Goal: Information Seeking & Learning: Find specific fact

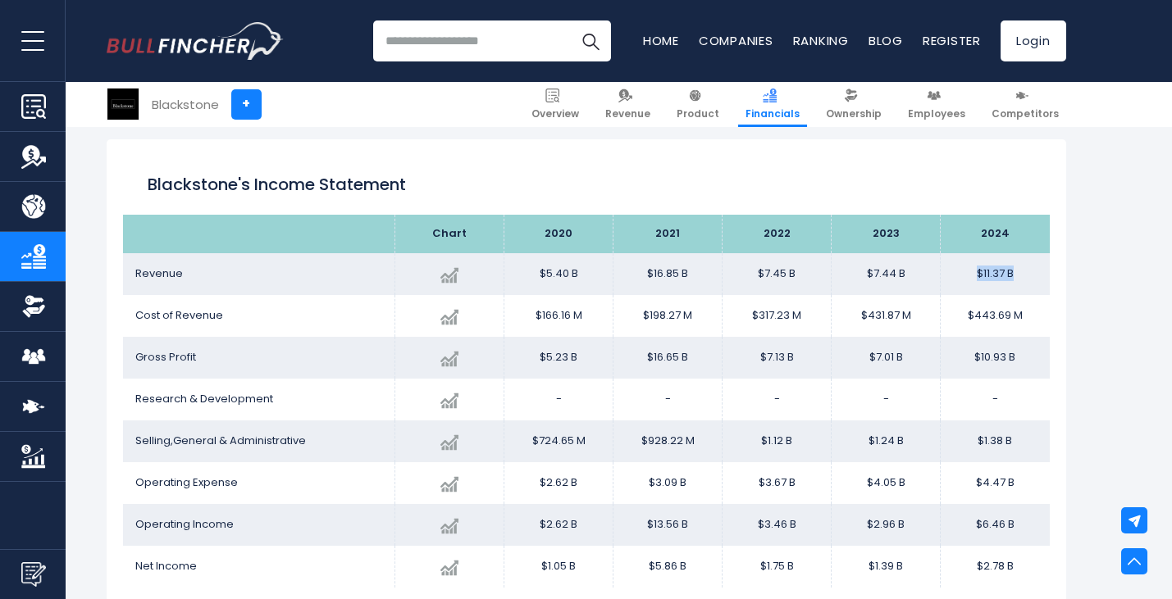
drag, startPoint x: 1023, startPoint y: 271, endPoint x: 945, endPoint y: 266, distance: 78.1
click at [945, 266] on td "$11.37 B" at bounding box center [995, 274] width 109 height 42
drag, startPoint x: 1028, startPoint y: 362, endPoint x: 950, endPoint y: 359, distance: 78.8
click at [950, 359] on td "$10.93 B" at bounding box center [995, 358] width 109 height 42
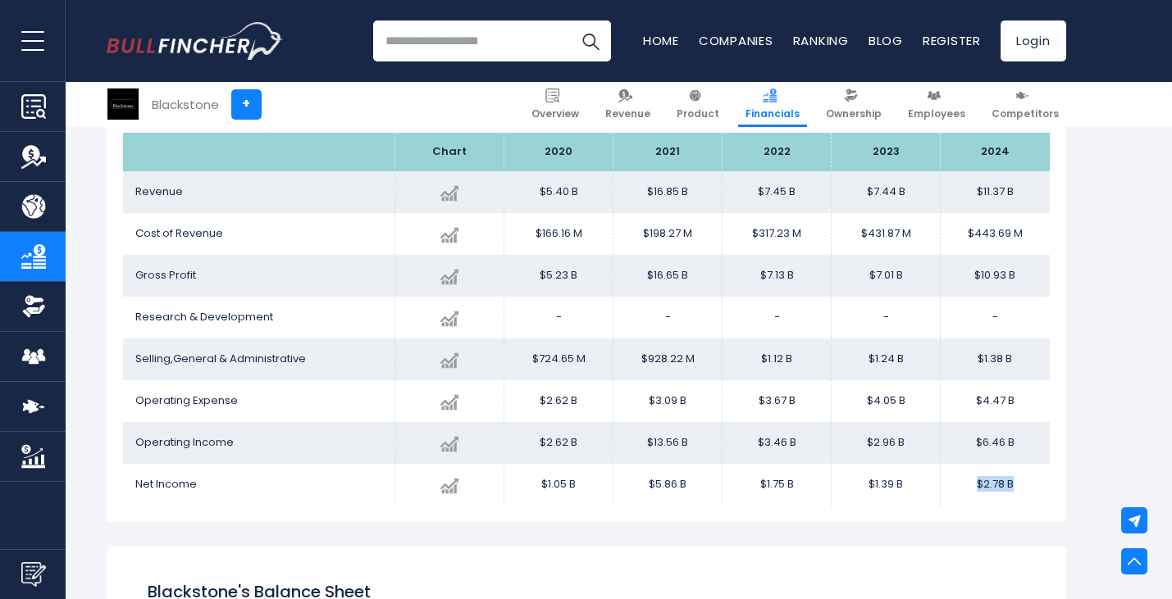
drag, startPoint x: 1032, startPoint y: 490, endPoint x: 979, endPoint y: 481, distance: 53.9
click at [979, 481] on td "$2.78 B" at bounding box center [995, 485] width 109 height 42
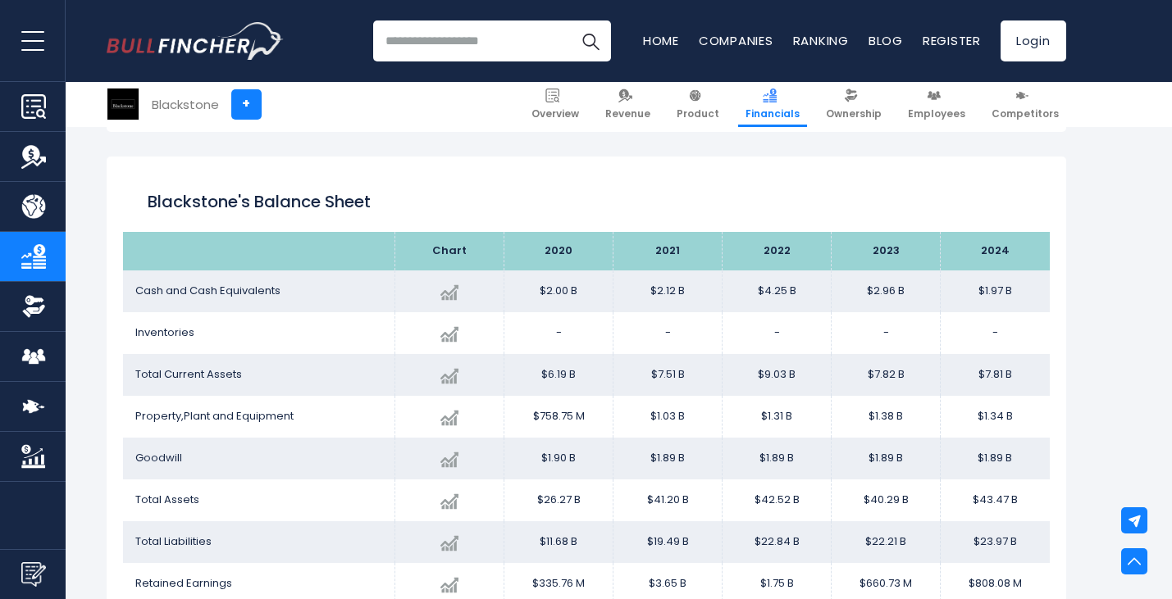
scroll to position [1380, 0]
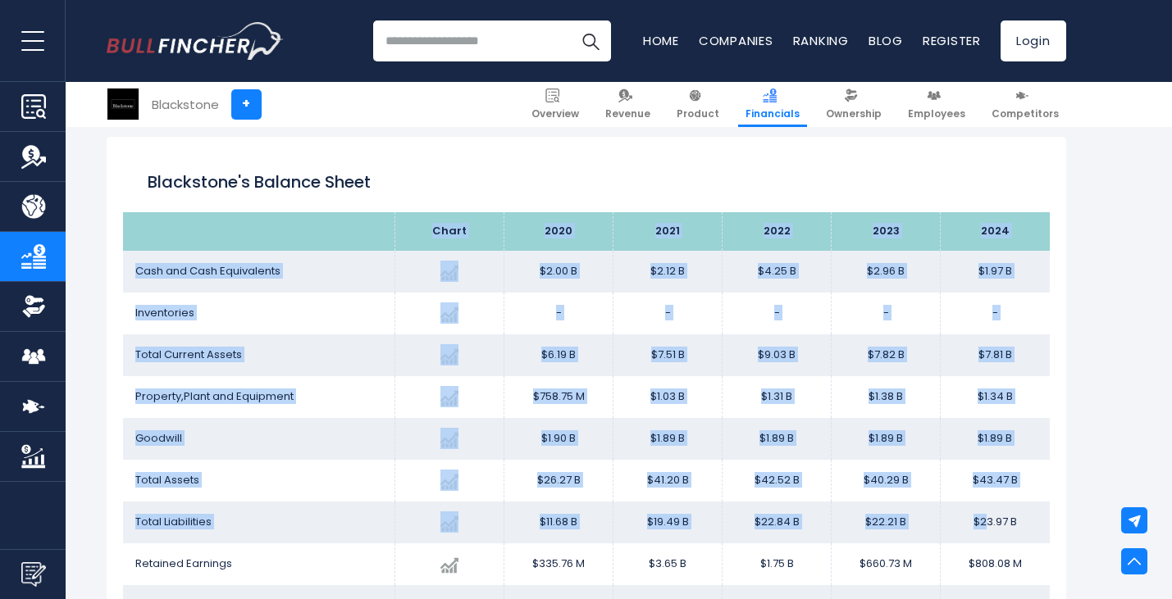
drag, startPoint x: 1050, startPoint y: 529, endPoint x: 987, endPoint y: 522, distance: 64.3
click at [987, 522] on div "Blackstone's Balance Sheet Chart 2020 2024" at bounding box center [586, 411] width 959 height 549
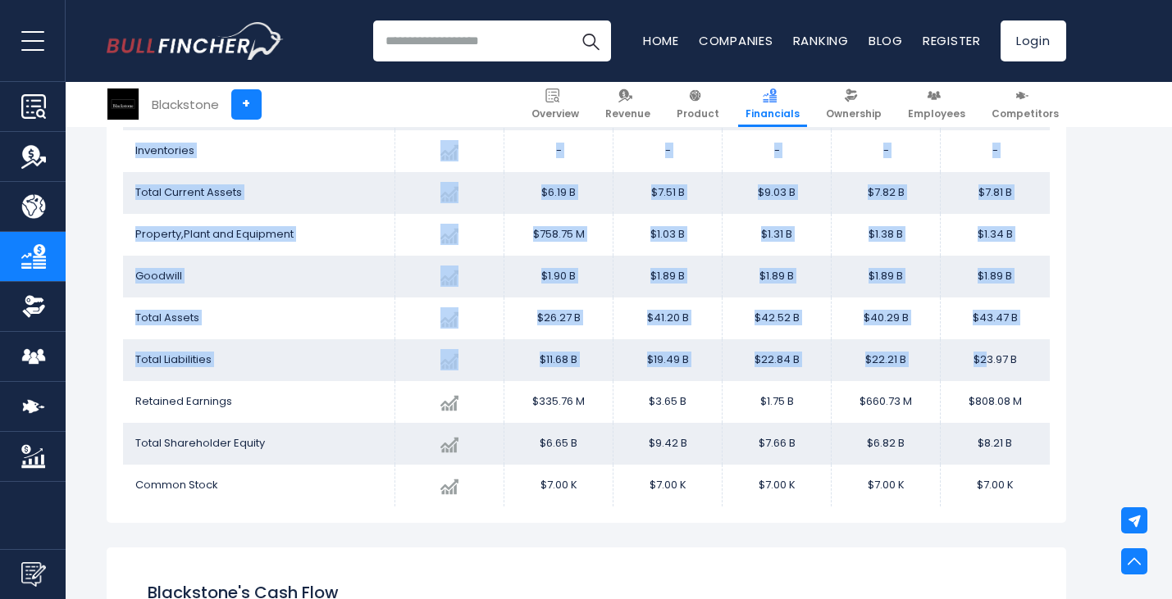
scroll to position [1544, 0]
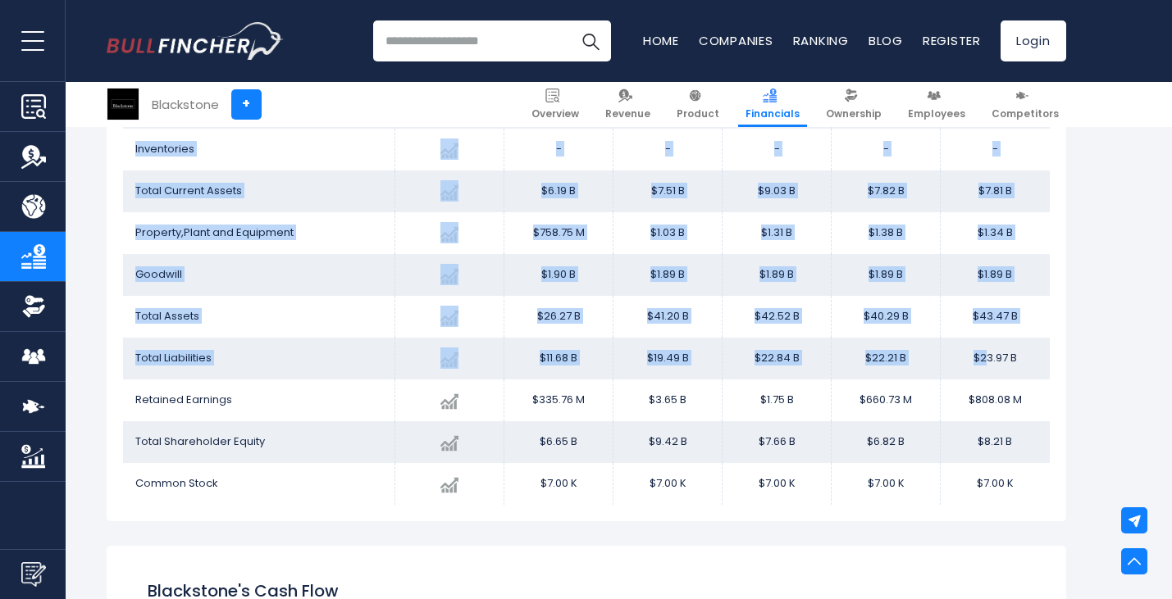
click at [1064, 379] on div "Blackstone's Balance Sheet Chart 2020 2024" at bounding box center [586, 247] width 959 height 549
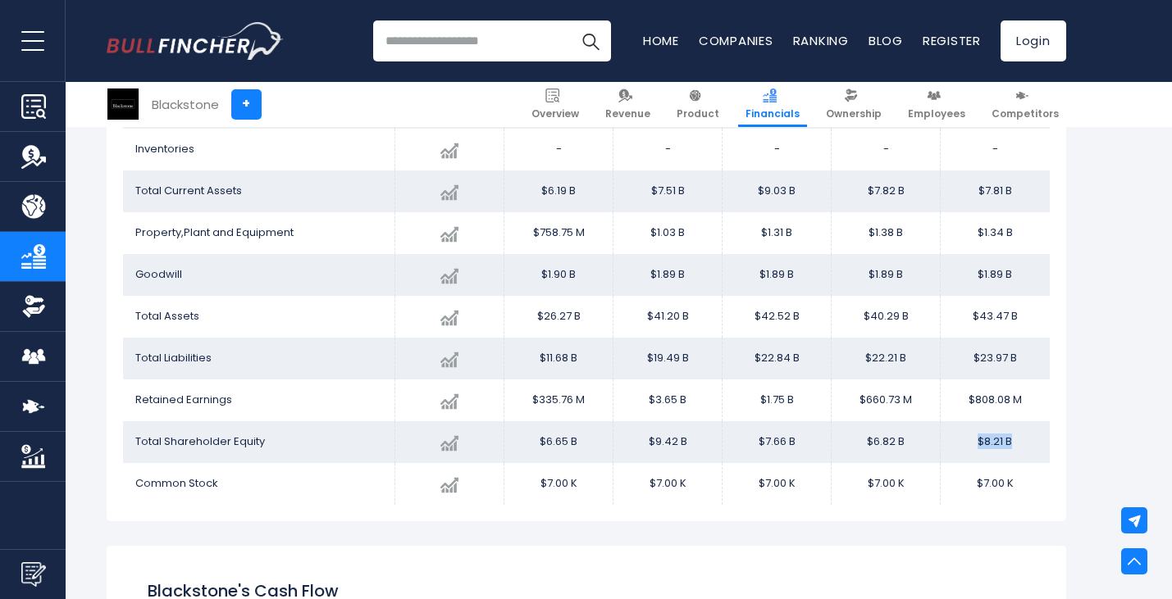
drag, startPoint x: 1014, startPoint y: 444, endPoint x: 967, endPoint y: 436, distance: 47.3
click at [967, 436] on td "$8.21 B" at bounding box center [995, 442] width 109 height 42
click at [1032, 452] on td "$8.21 B" at bounding box center [995, 442] width 109 height 42
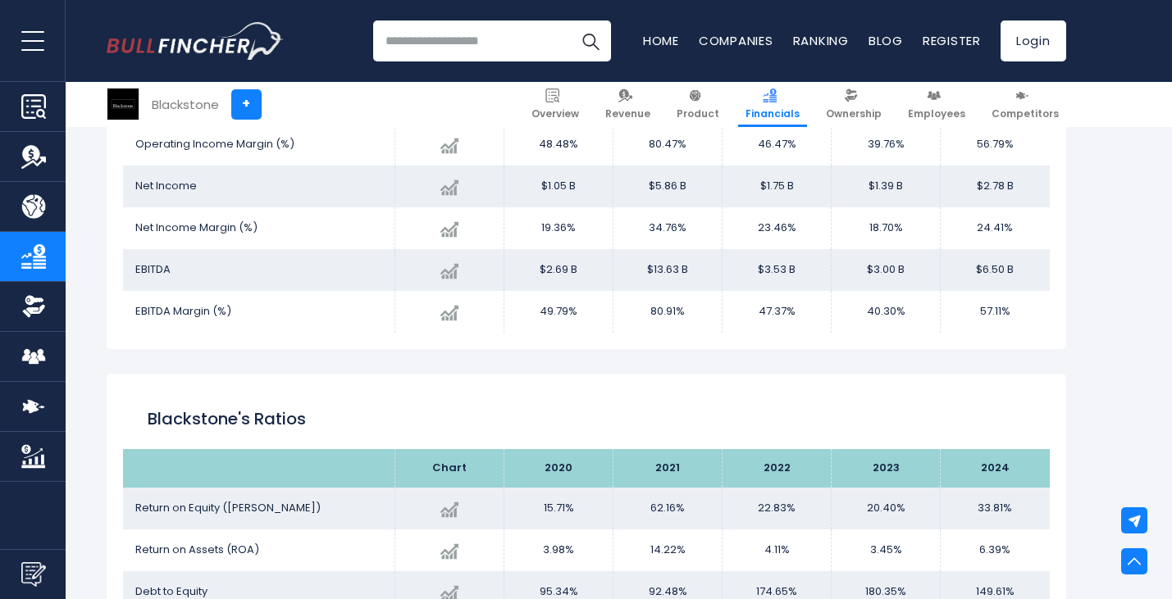
scroll to position [2774, 0]
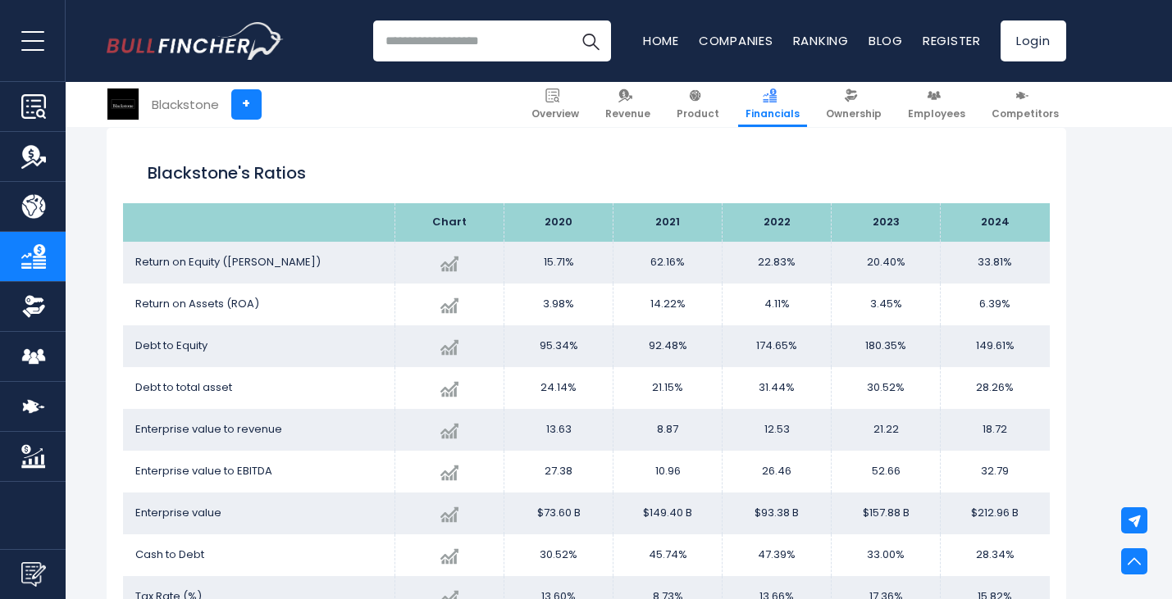
drag, startPoint x: 1015, startPoint y: 263, endPoint x: 975, endPoint y: 262, distance: 40.2
click at [975, 262] on td "33.81%" at bounding box center [995, 263] width 109 height 42
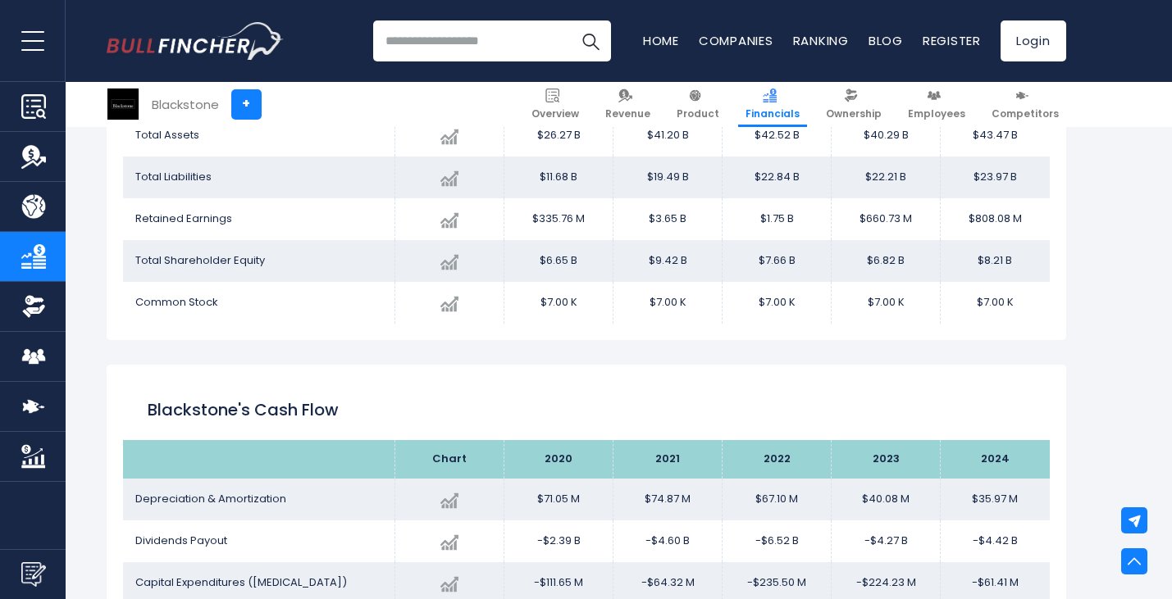
scroll to position [1708, 0]
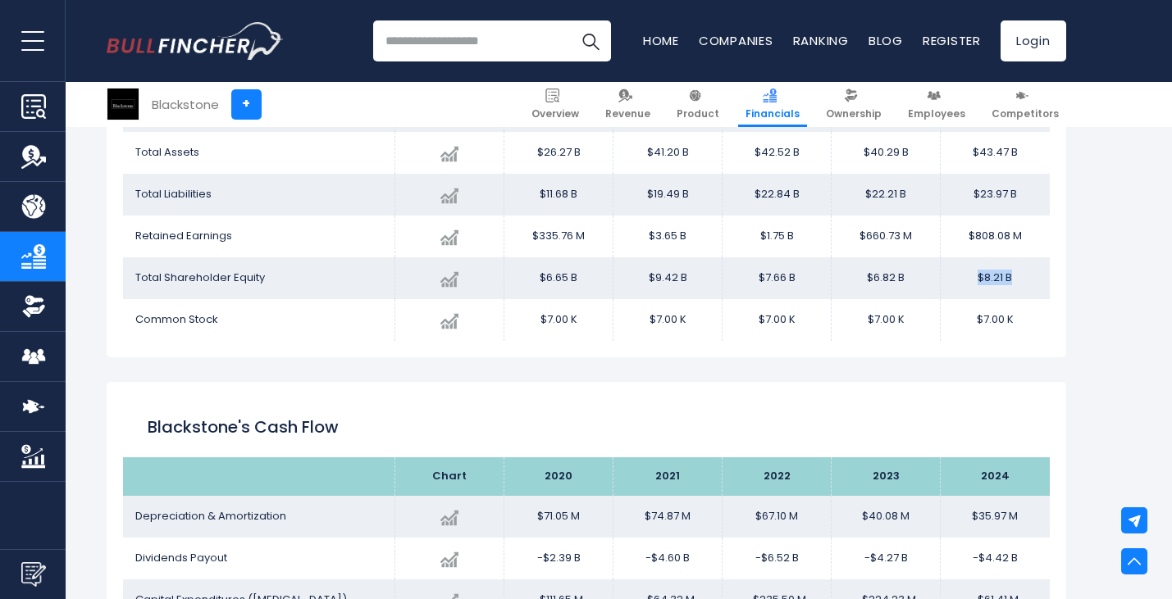
drag, startPoint x: 1020, startPoint y: 285, endPoint x: 958, endPoint y: 276, distance: 63.0
click at [958, 276] on td "$8.21 B" at bounding box center [995, 278] width 109 height 42
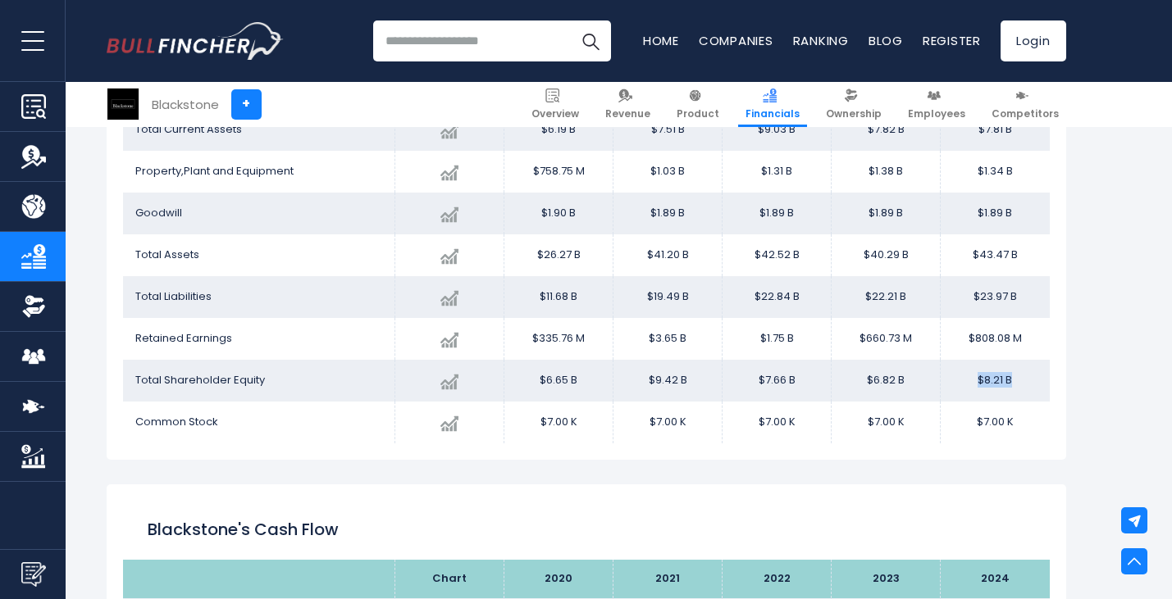
scroll to position [1606, 0]
click at [1028, 295] on td "$23.97 B" at bounding box center [995, 297] width 109 height 42
drag, startPoint x: 1026, startPoint y: 380, endPoint x: 955, endPoint y: 376, distance: 71.5
click at [955, 376] on td "$8.21 B" at bounding box center [995, 381] width 109 height 42
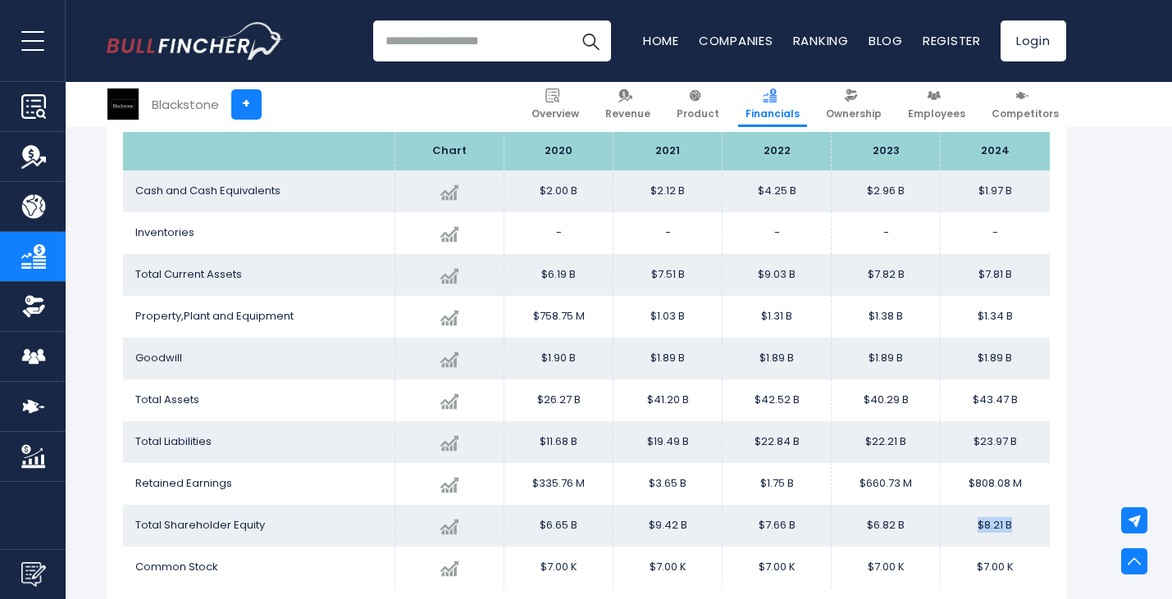
scroll to position [1442, 0]
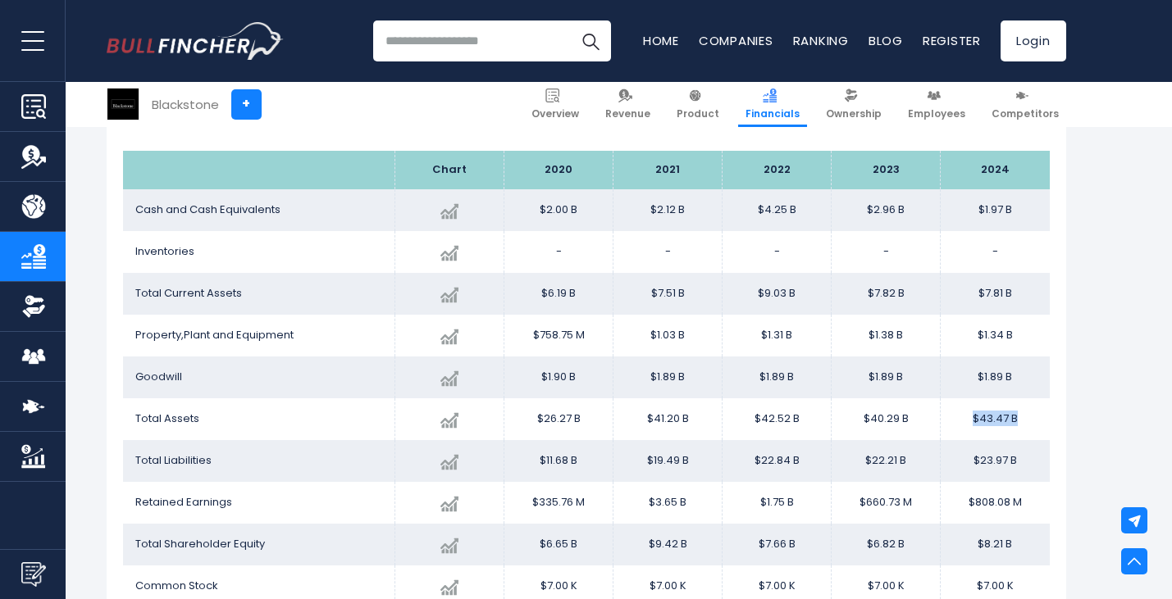
drag, startPoint x: 1025, startPoint y: 417, endPoint x: 960, endPoint y: 399, distance: 67.2
click at [960, 399] on td "$43.47 B" at bounding box center [995, 420] width 109 height 42
click at [991, 463] on td "$23.97 B" at bounding box center [995, 461] width 109 height 42
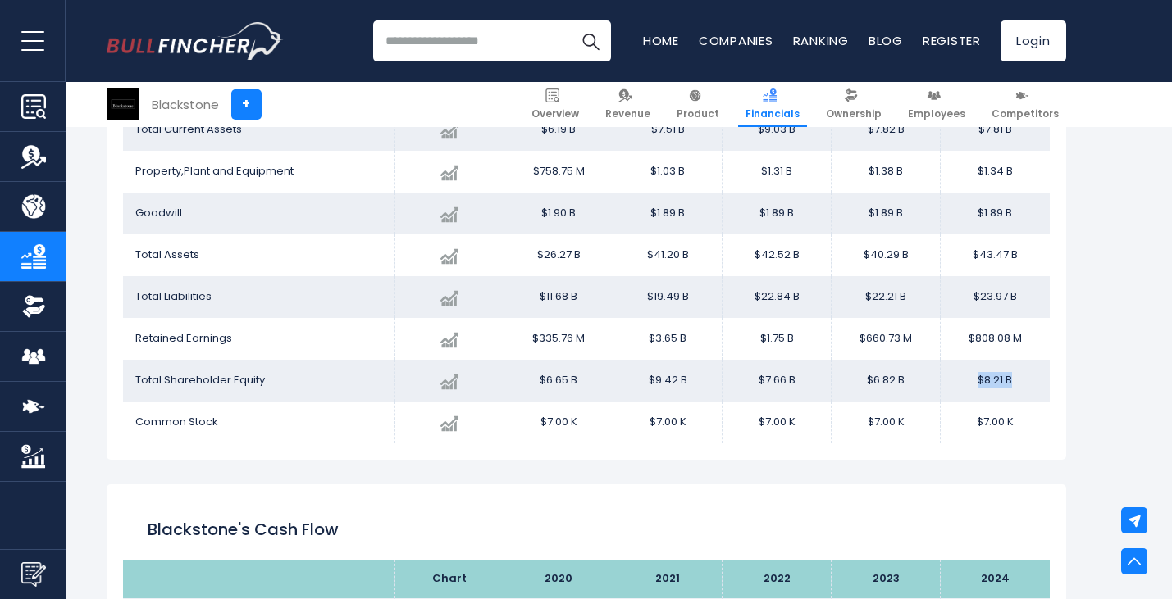
drag, startPoint x: 1022, startPoint y: 390, endPoint x: 959, endPoint y: 380, distance: 63.0
click at [959, 380] on td "$8.21 B" at bounding box center [995, 381] width 109 height 42
click at [245, 393] on td "Total Shareholder Equity" at bounding box center [259, 381] width 272 height 42
click at [231, 382] on span "Total Shareholder Equity" at bounding box center [200, 380] width 130 height 16
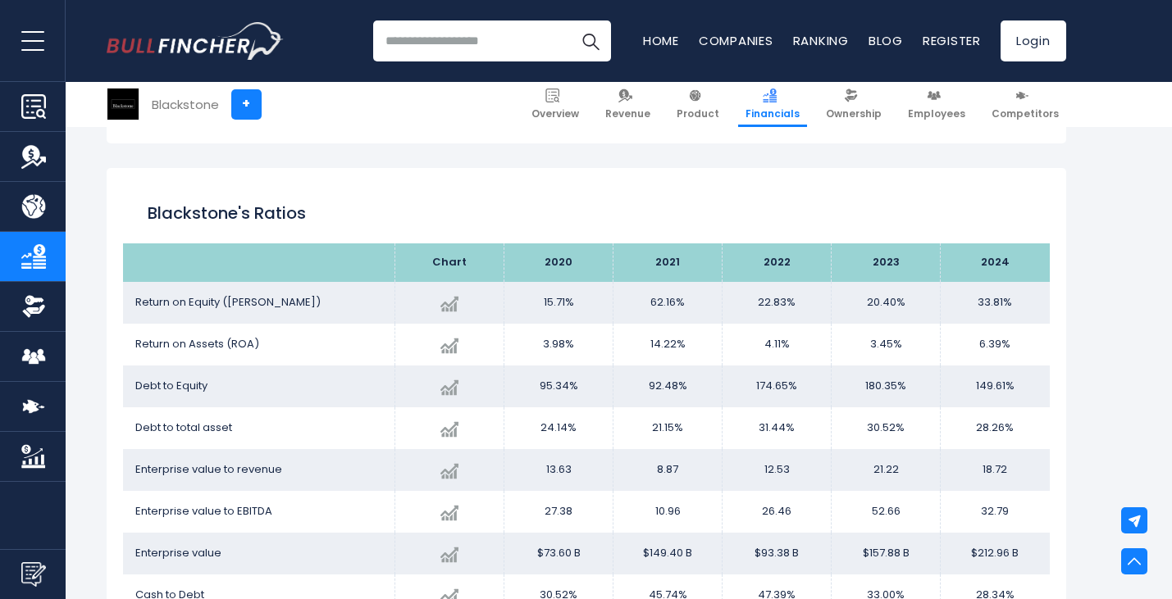
scroll to position [2754, 0]
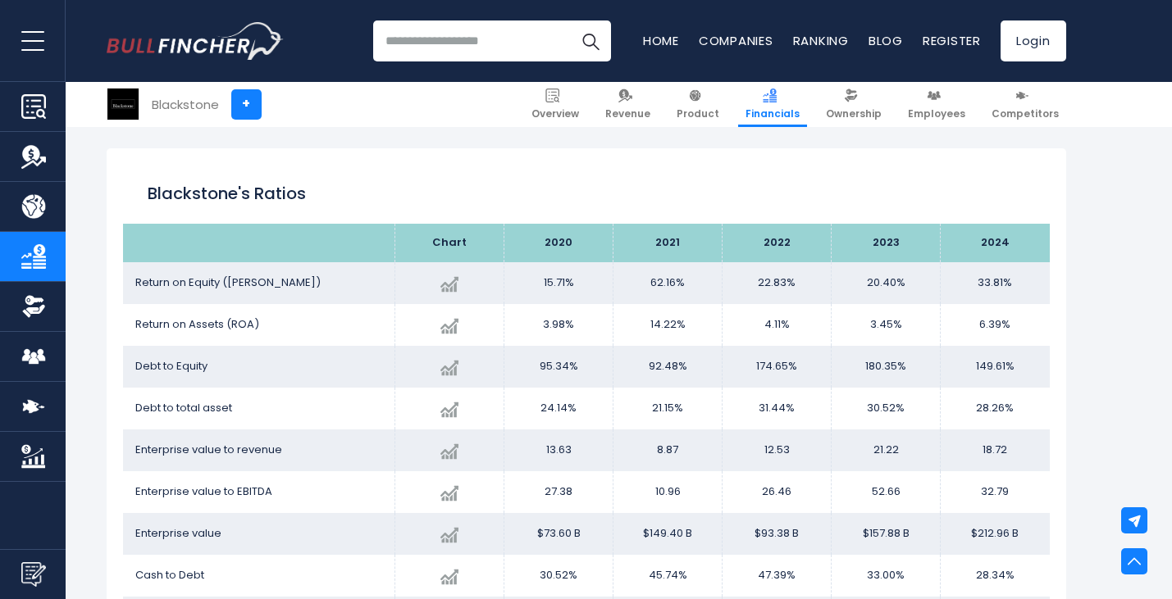
drag, startPoint x: 1029, startPoint y: 367, endPoint x: 964, endPoint y: 351, distance: 67.4
click at [964, 351] on td "149.61%" at bounding box center [995, 367] width 109 height 42
click at [1020, 421] on td "28.26%" at bounding box center [995, 409] width 109 height 42
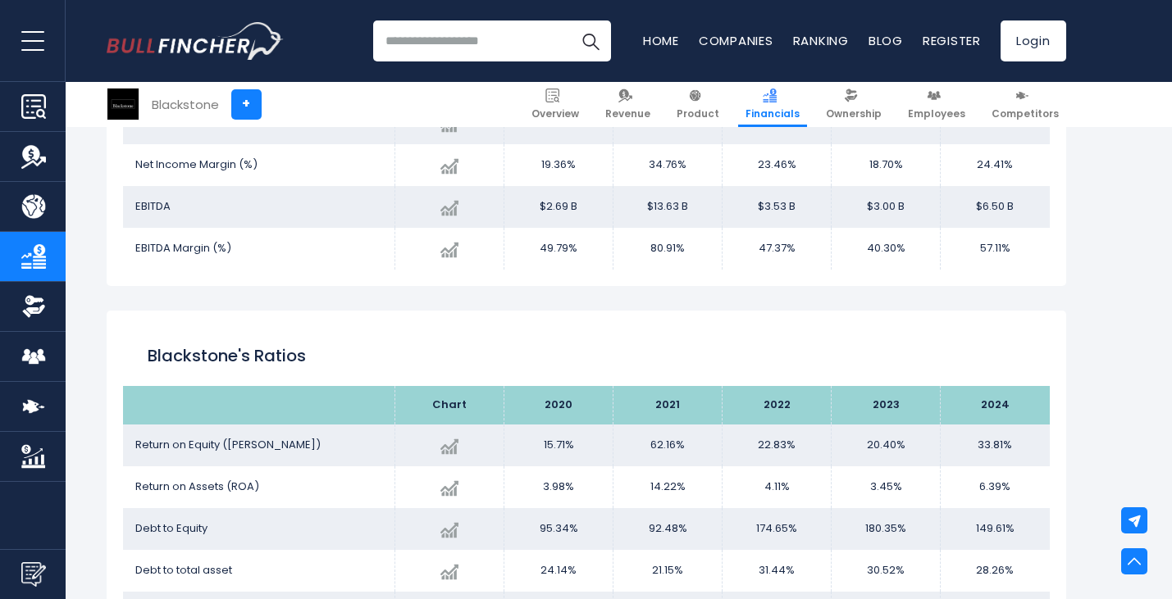
scroll to position [2590, 0]
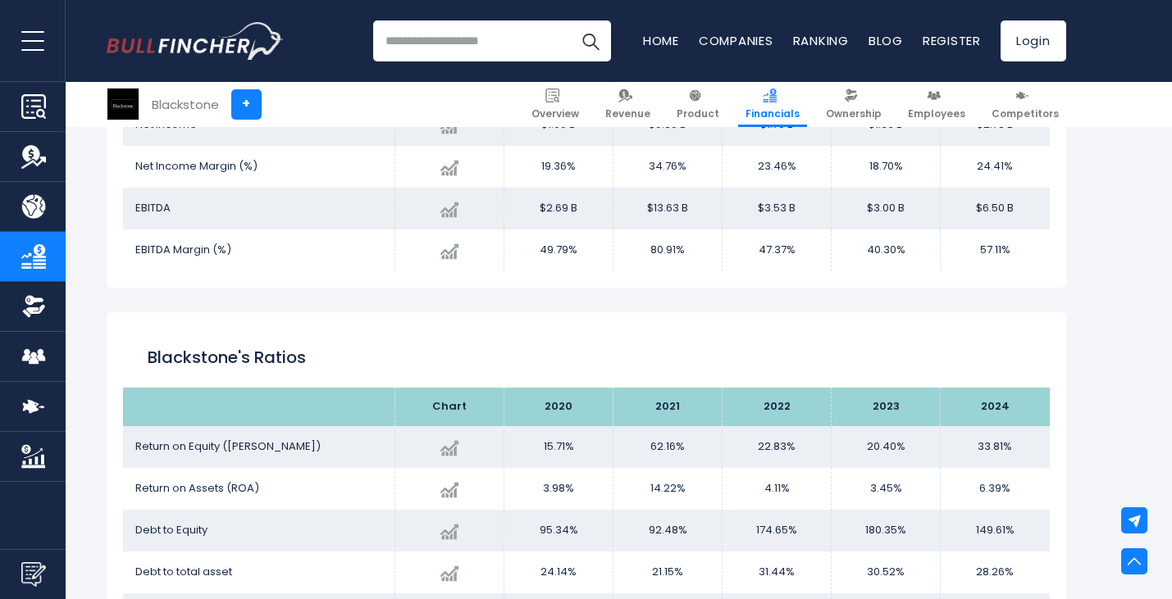
drag, startPoint x: 1028, startPoint y: 445, endPoint x: 946, endPoint y: 443, distance: 81.2
click at [946, 443] on td "33.81%" at bounding box center [995, 447] width 109 height 42
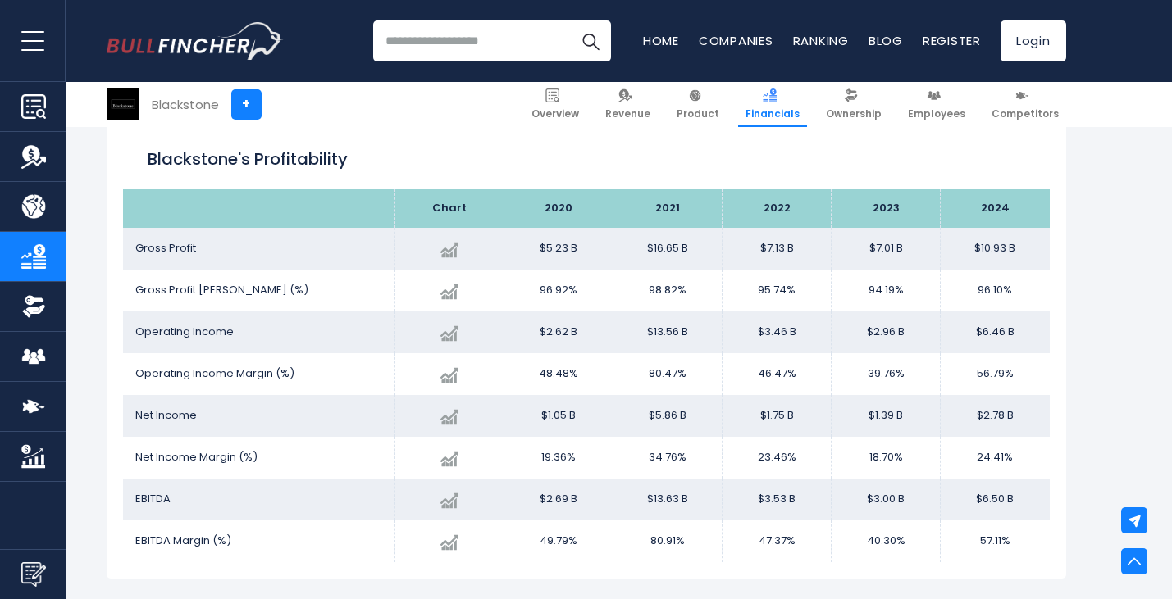
scroll to position [2344, 0]
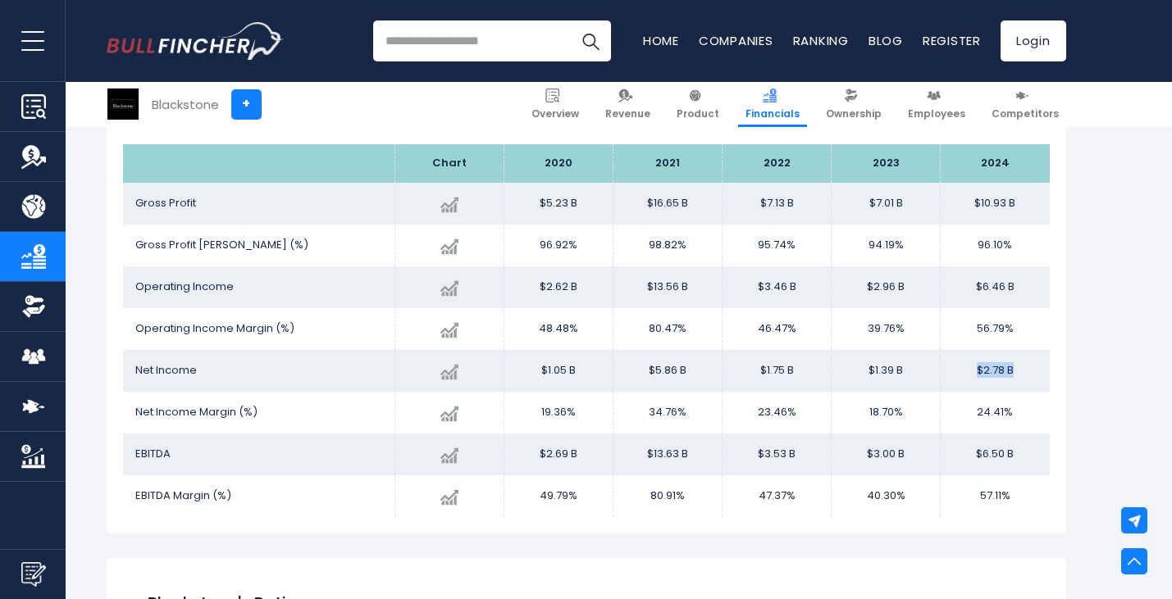
drag, startPoint x: 1031, startPoint y: 373, endPoint x: 955, endPoint y: 372, distance: 76.3
click at [955, 372] on td "$2.78 B" at bounding box center [995, 371] width 109 height 42
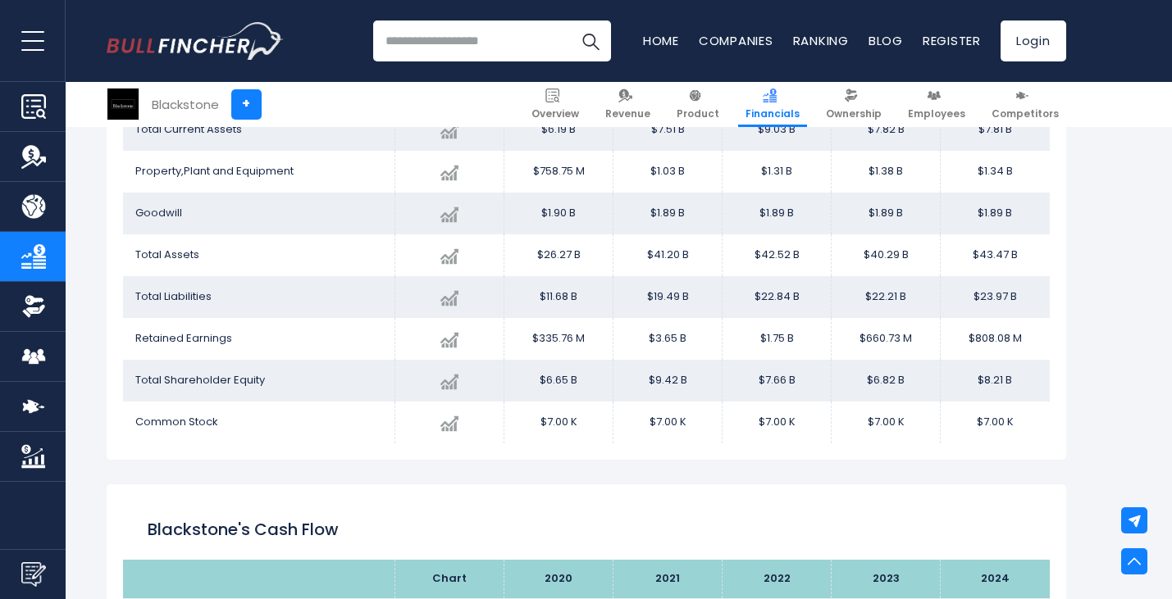
scroll to position [1524, 0]
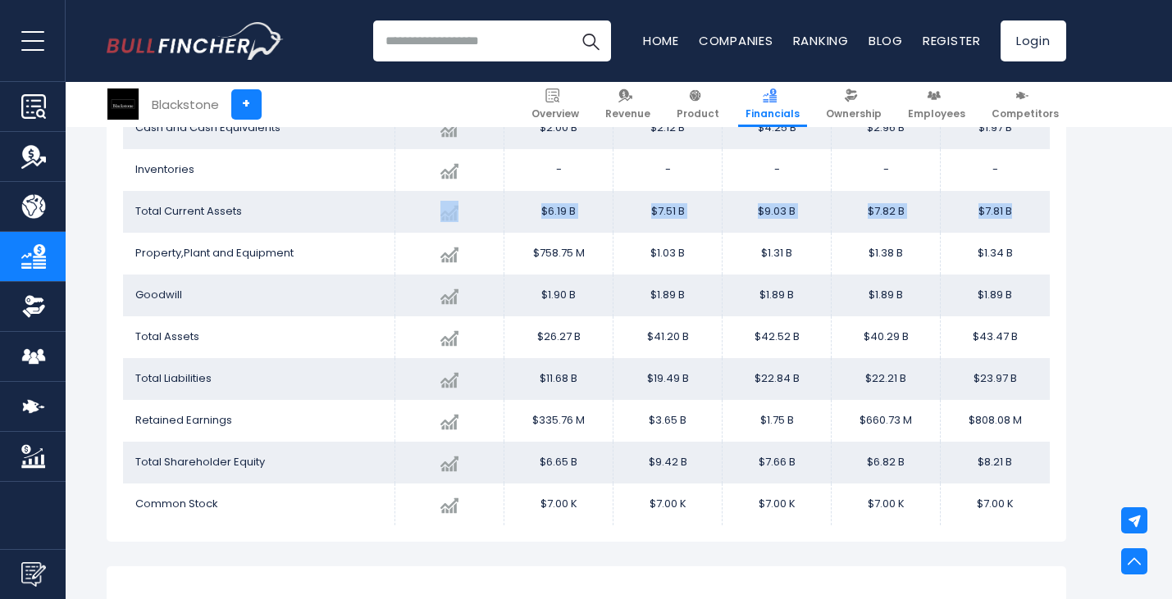
drag, startPoint x: 300, startPoint y: 213, endPoint x: 1030, endPoint y: 208, distance: 729.8
click at [1031, 208] on tr "Total Current Assets Created with Highcharts 12.1.2 $7.81 B -0.15% 2024 $6.19B …" at bounding box center [586, 212] width 927 height 42
click at [1028, 208] on td "$7.81 B" at bounding box center [995, 212] width 109 height 42
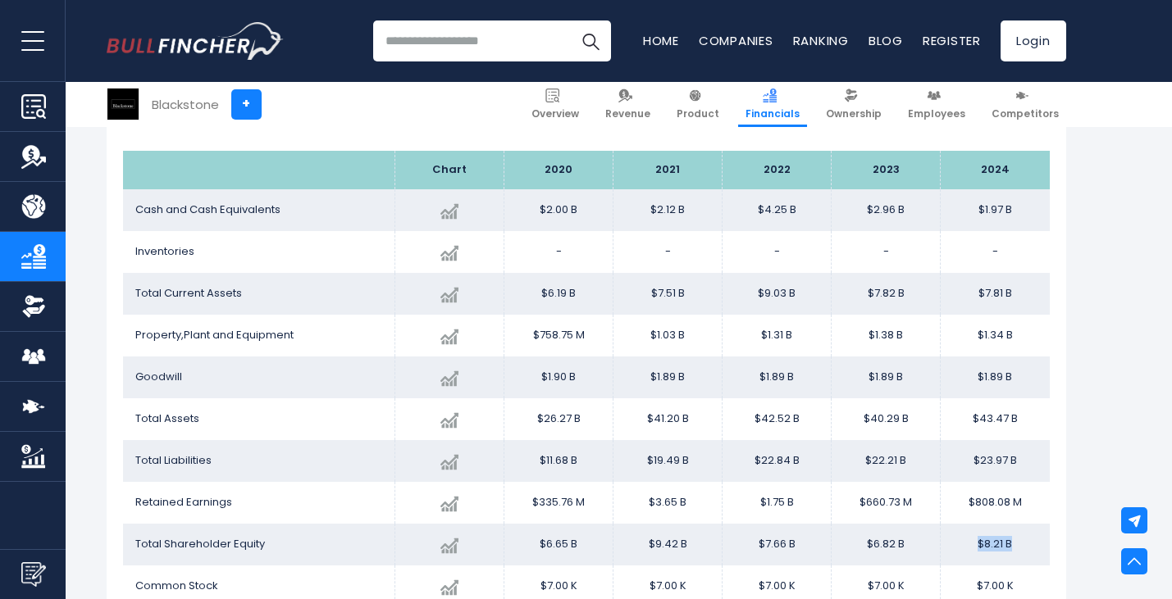
drag, startPoint x: 1019, startPoint y: 545, endPoint x: 959, endPoint y: 534, distance: 61.8
click at [959, 534] on td "$8.21 B" at bounding box center [995, 545] width 109 height 42
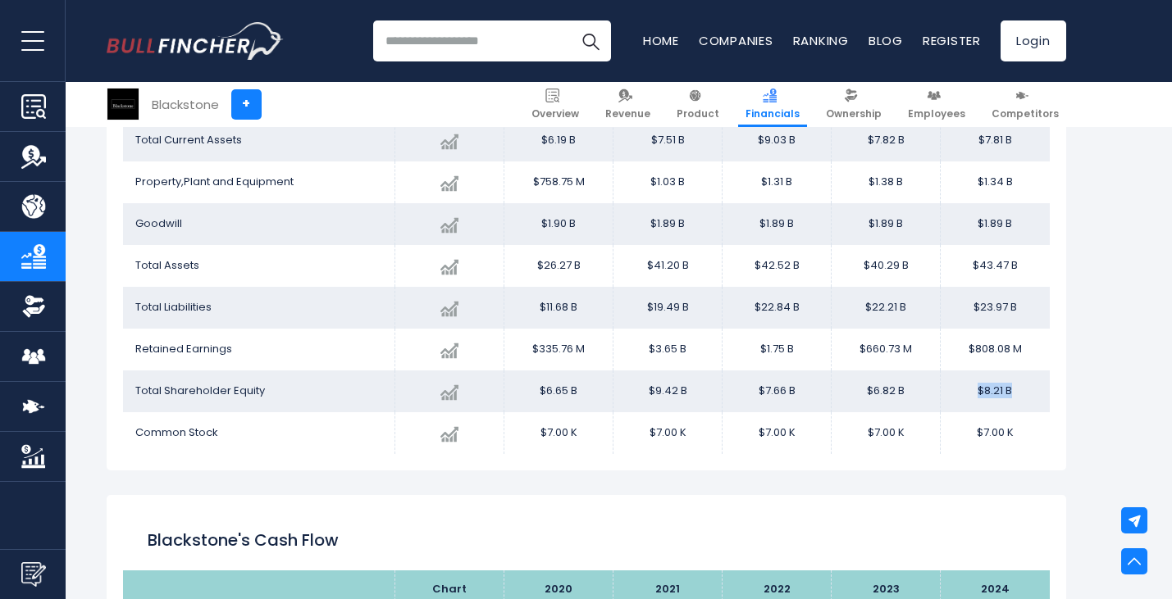
scroll to position [1606, 0]
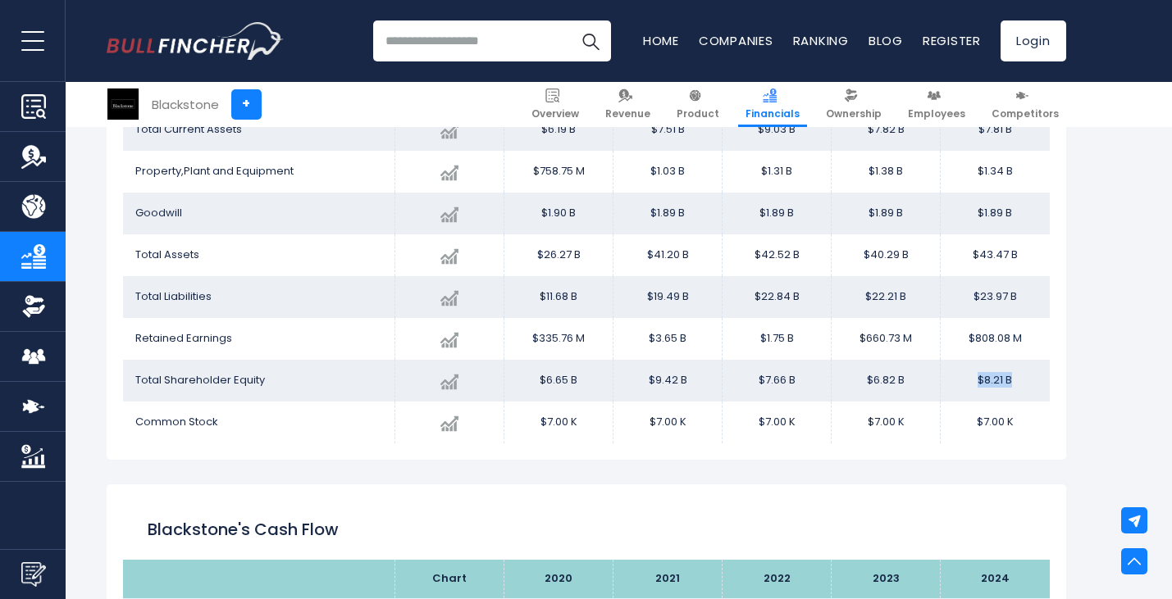
click at [1023, 385] on td "$8.21 B" at bounding box center [995, 381] width 109 height 42
drag, startPoint x: 1016, startPoint y: 380, endPoint x: 968, endPoint y: 380, distance: 48.4
click at [968, 380] on td "$8.21 B" at bounding box center [995, 381] width 109 height 42
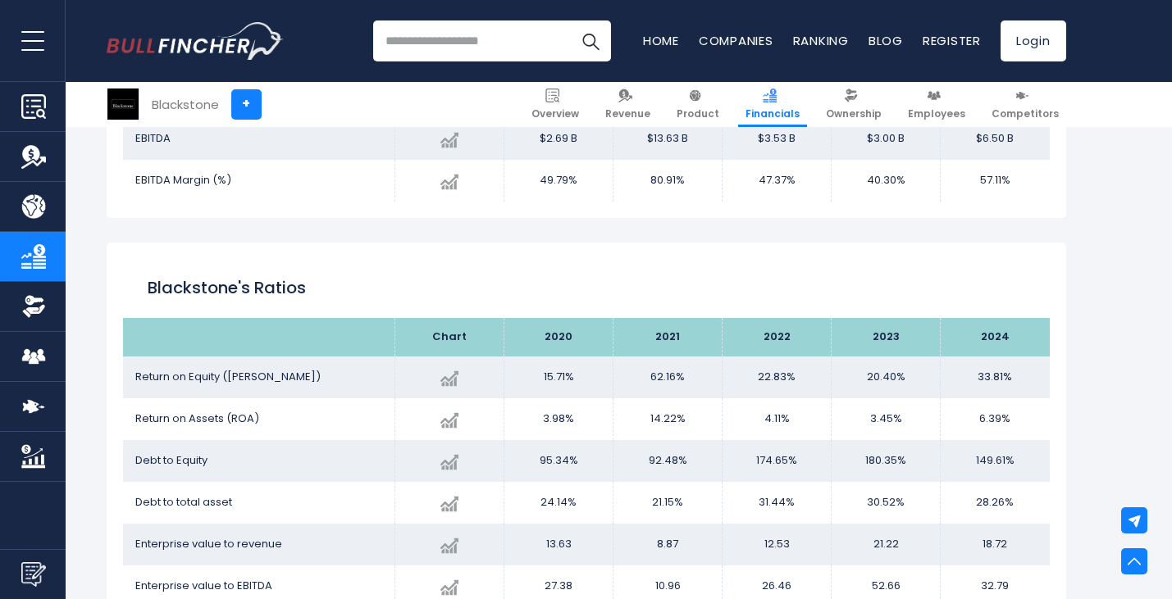
scroll to position [2754, 0]
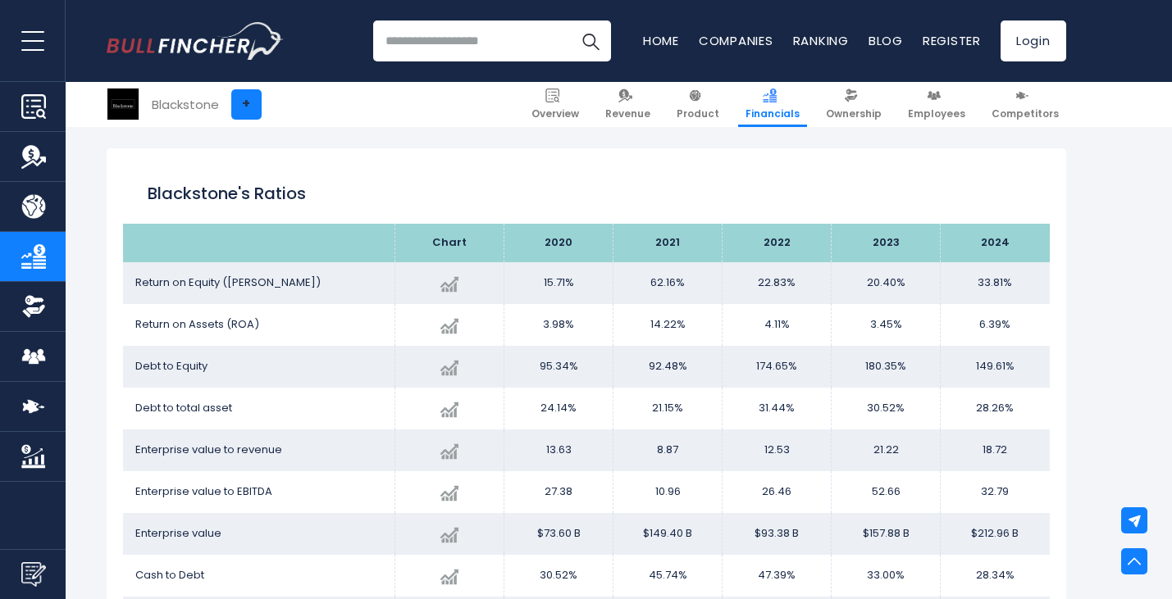
click at [239, 103] on link "+" at bounding box center [246, 104] width 30 height 30
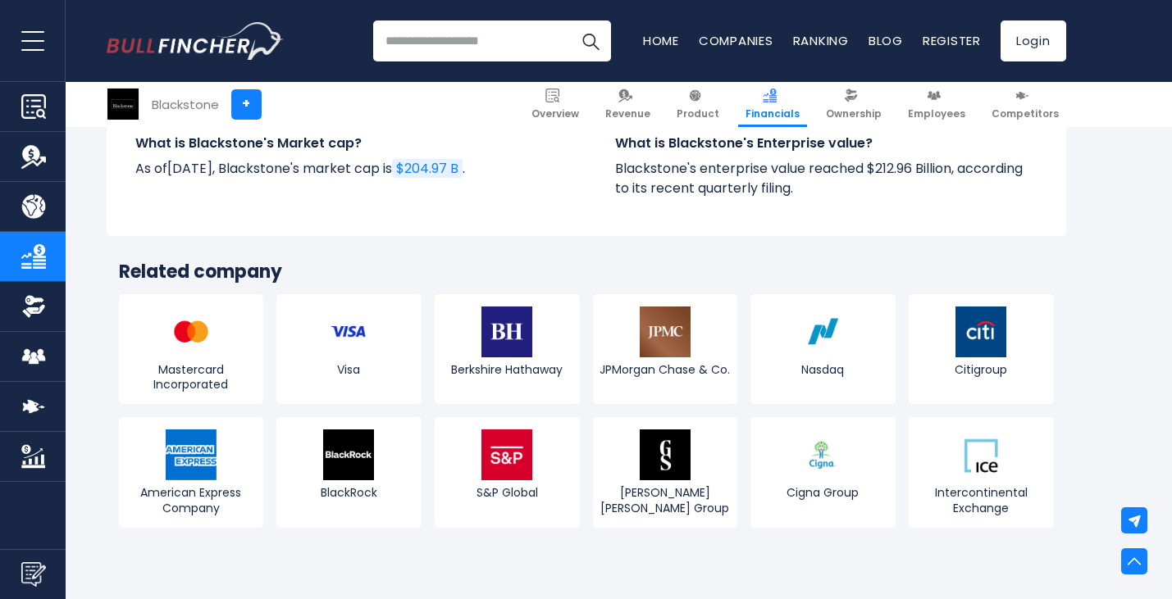
scroll to position [3984, 0]
